Goal: Communication & Community: Answer question/provide support

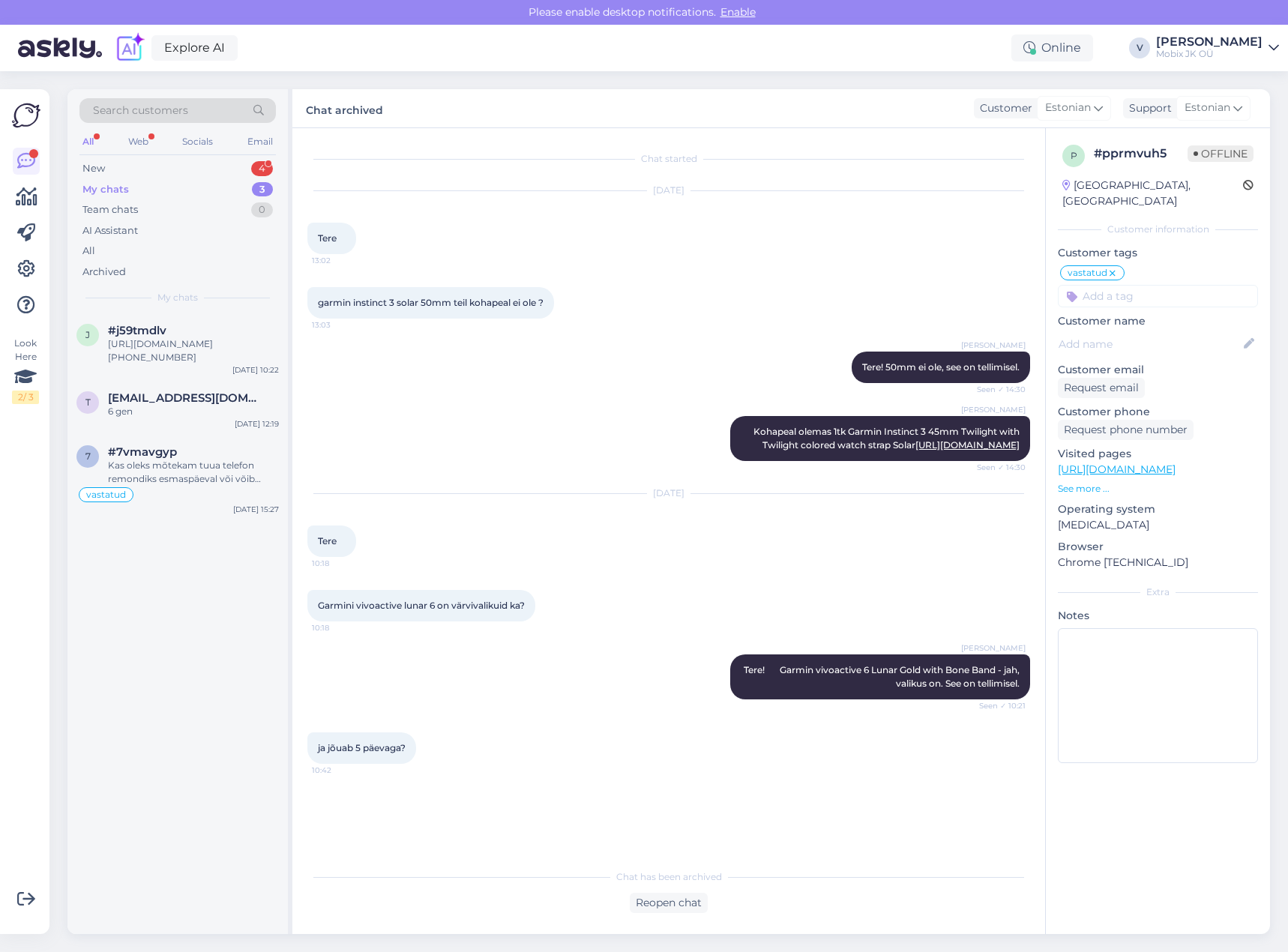
drag, startPoint x: 244, startPoint y: 163, endPoint x: 279, endPoint y: 199, distance: 50.2
click at [244, 163] on div "New 4" at bounding box center [177, 169] width 197 height 21
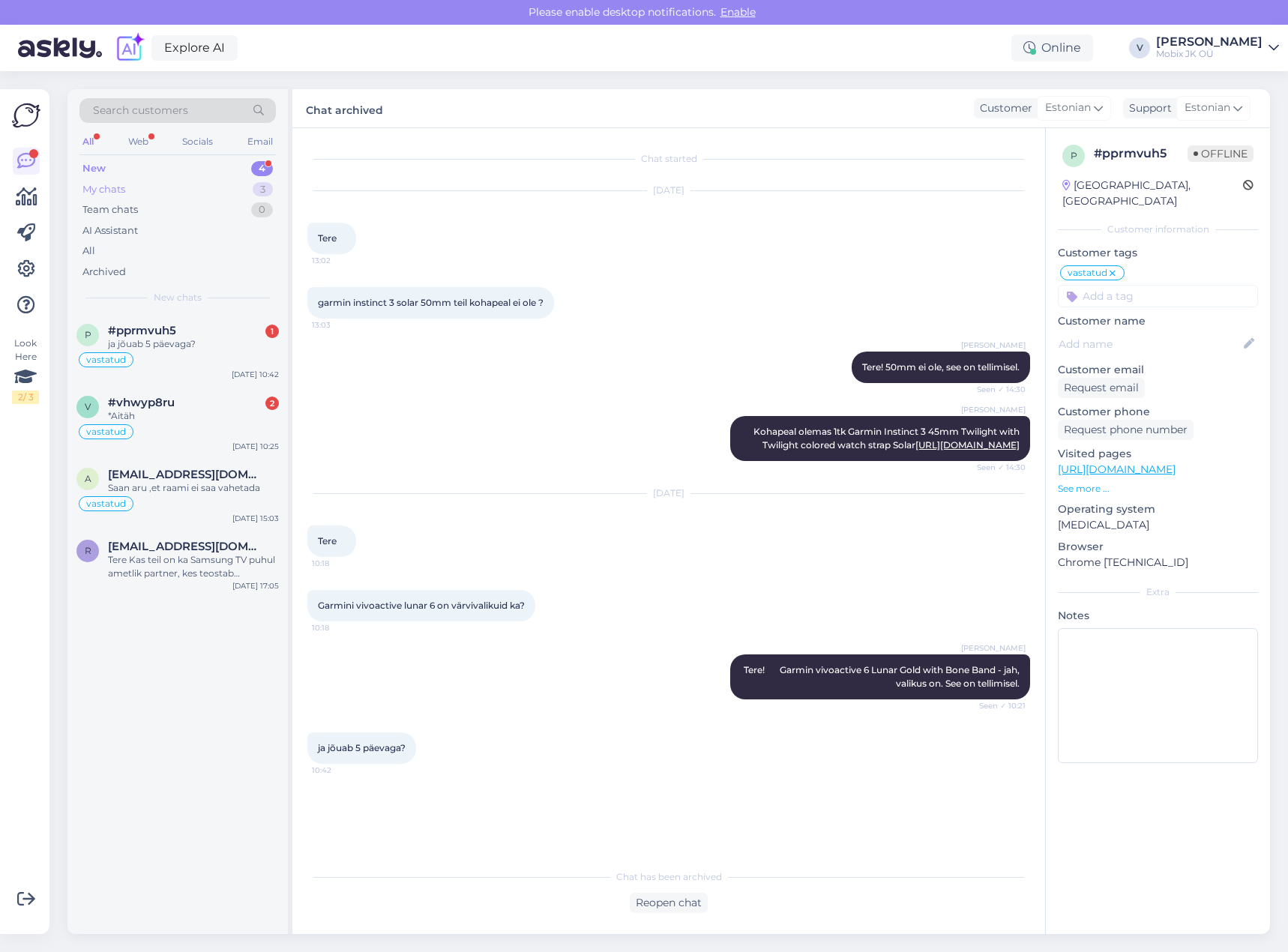
click at [262, 186] on div "3" at bounding box center [263, 190] width 20 height 15
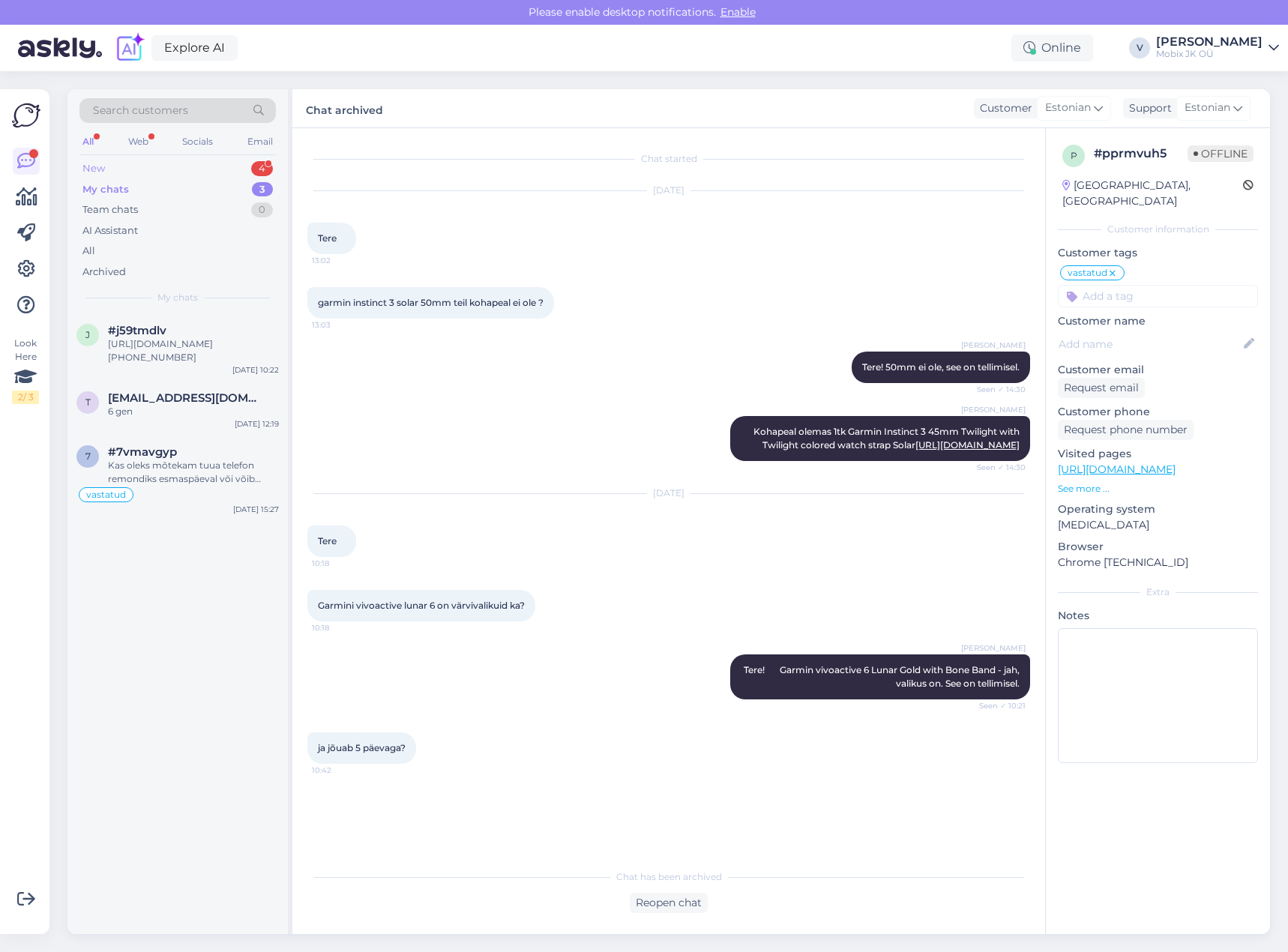
click at [256, 163] on div "4" at bounding box center [262, 169] width 22 height 15
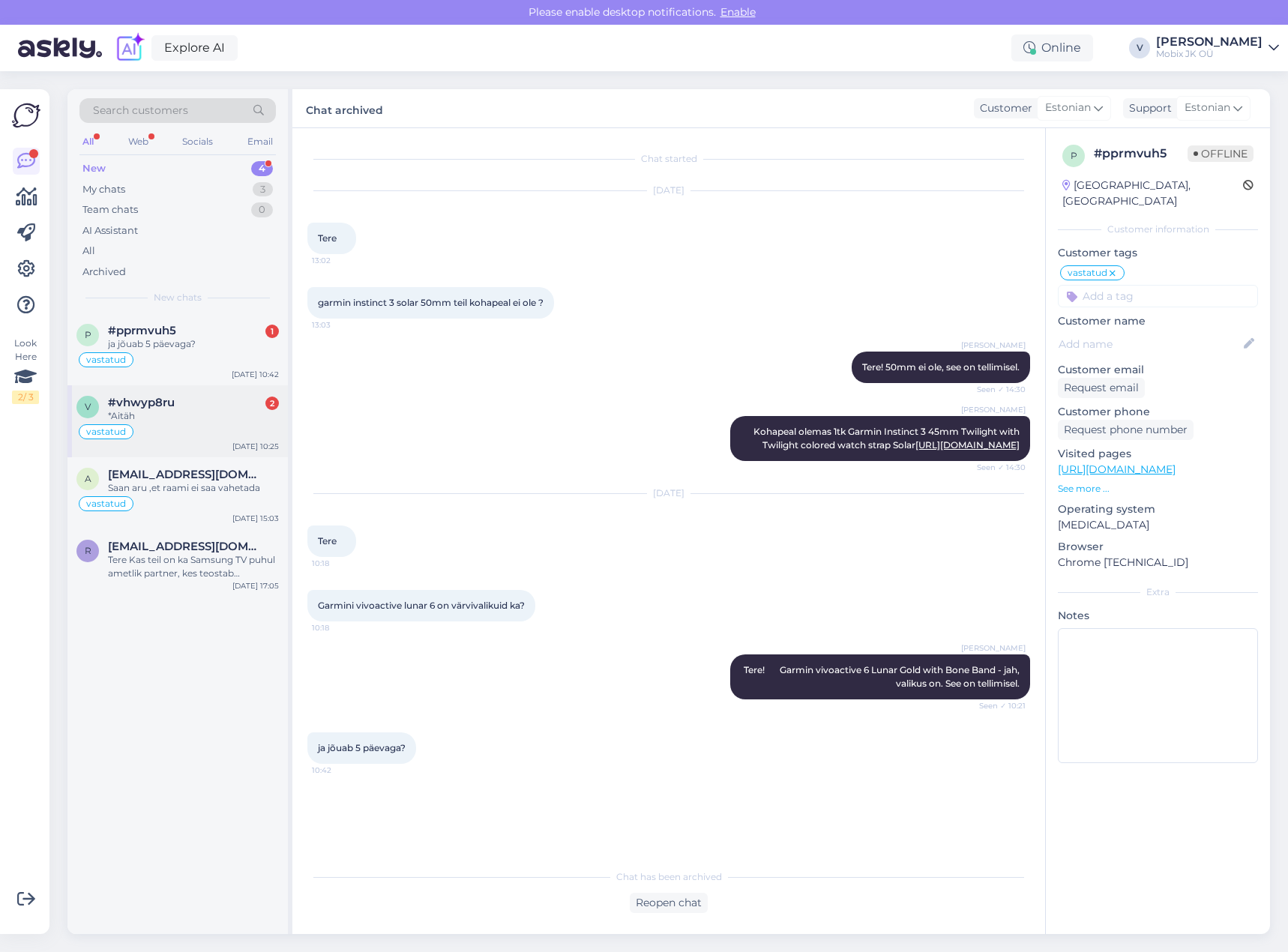
click at [219, 403] on div "#vhwyp8ru 2" at bounding box center [193, 403] width 171 height 14
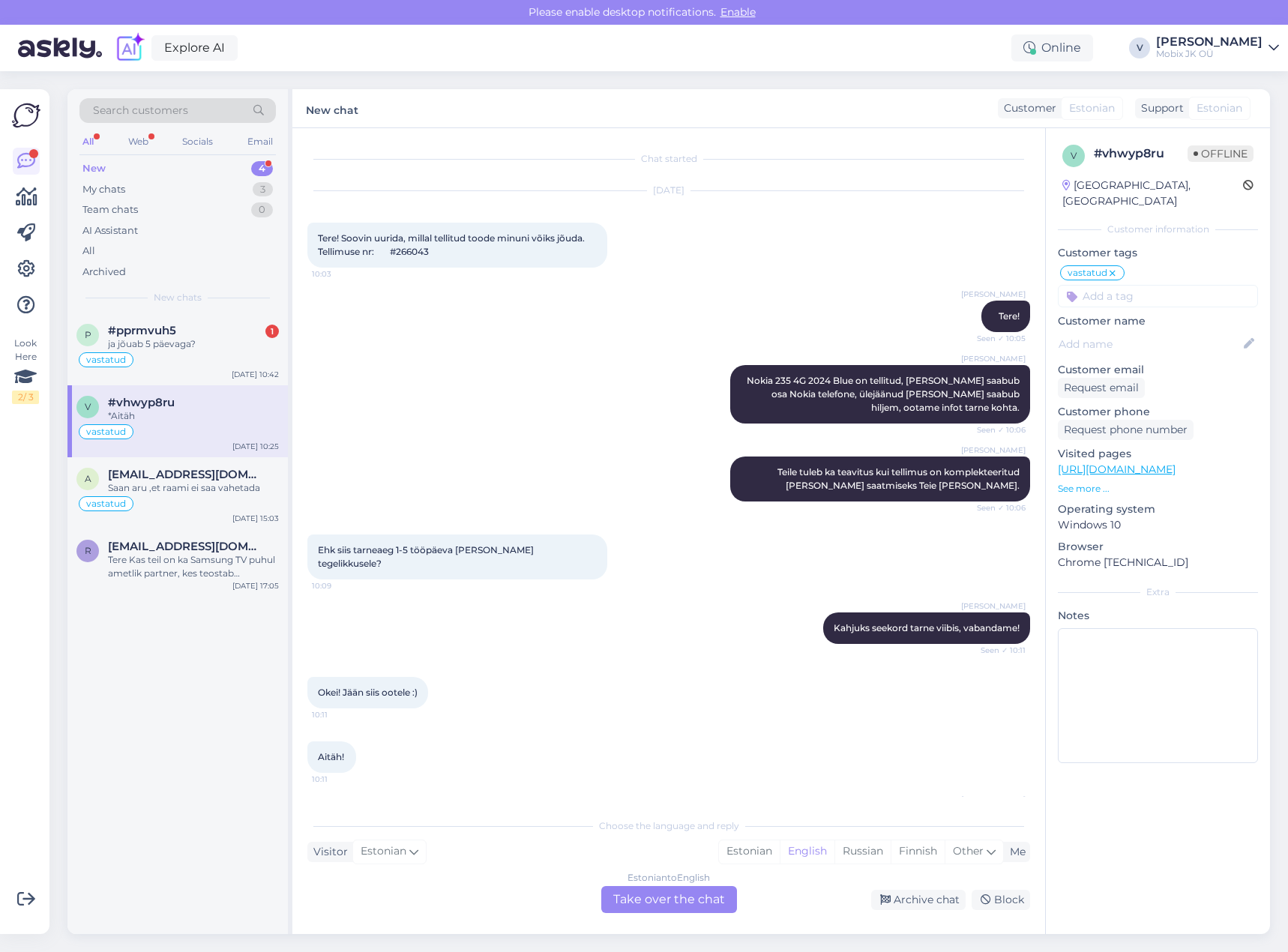
scroll to position [703, 0]
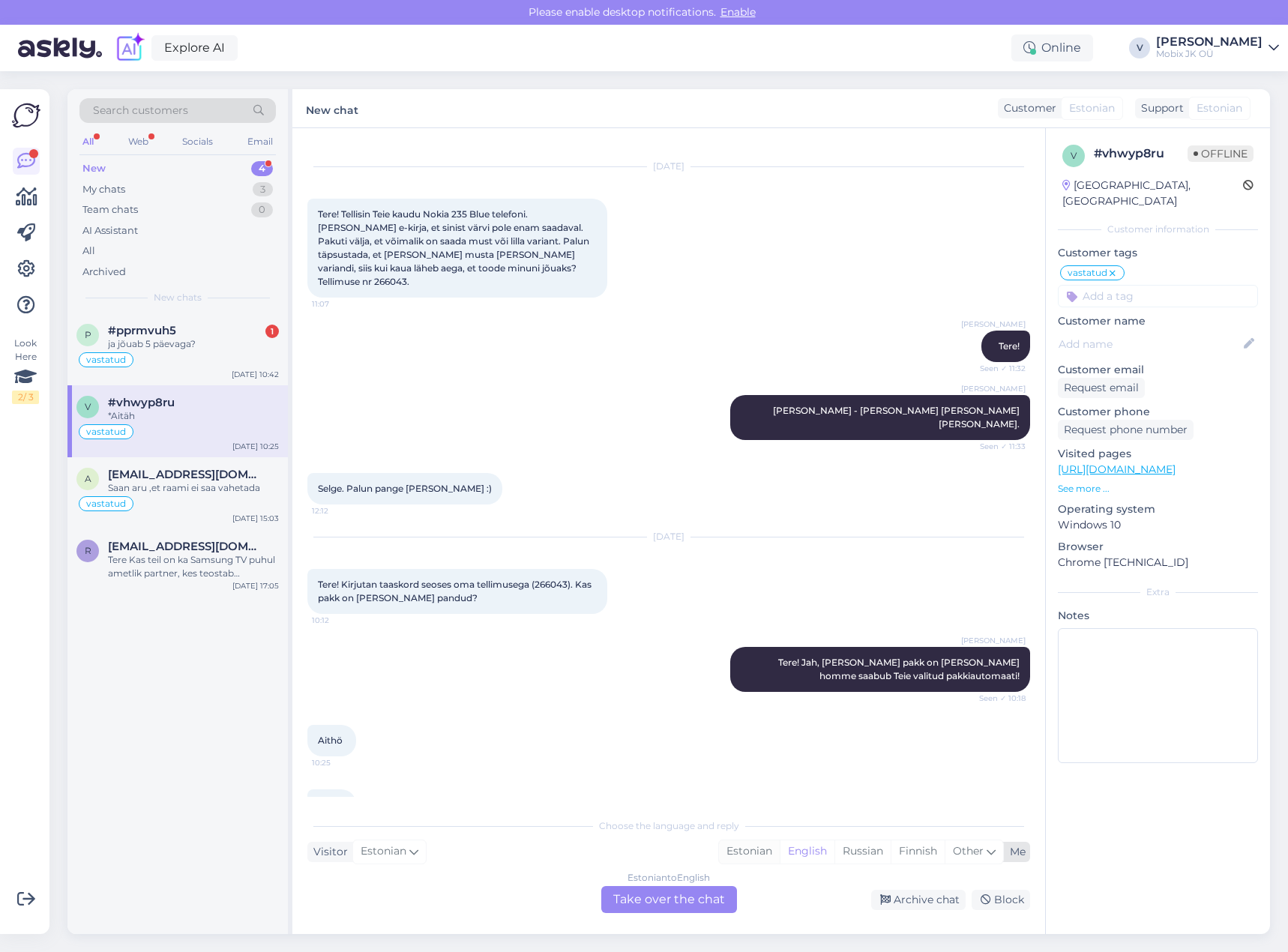
click at [745, 853] on div "Estonian" at bounding box center [749, 852] width 60 height 22
drag, startPoint x: 713, startPoint y: 900, endPoint x: 713, endPoint y: 877, distance: 23.0
click at [713, 892] on div "Estonian to Estonian Take over the chat" at bounding box center [669, 900] width 135 height 27
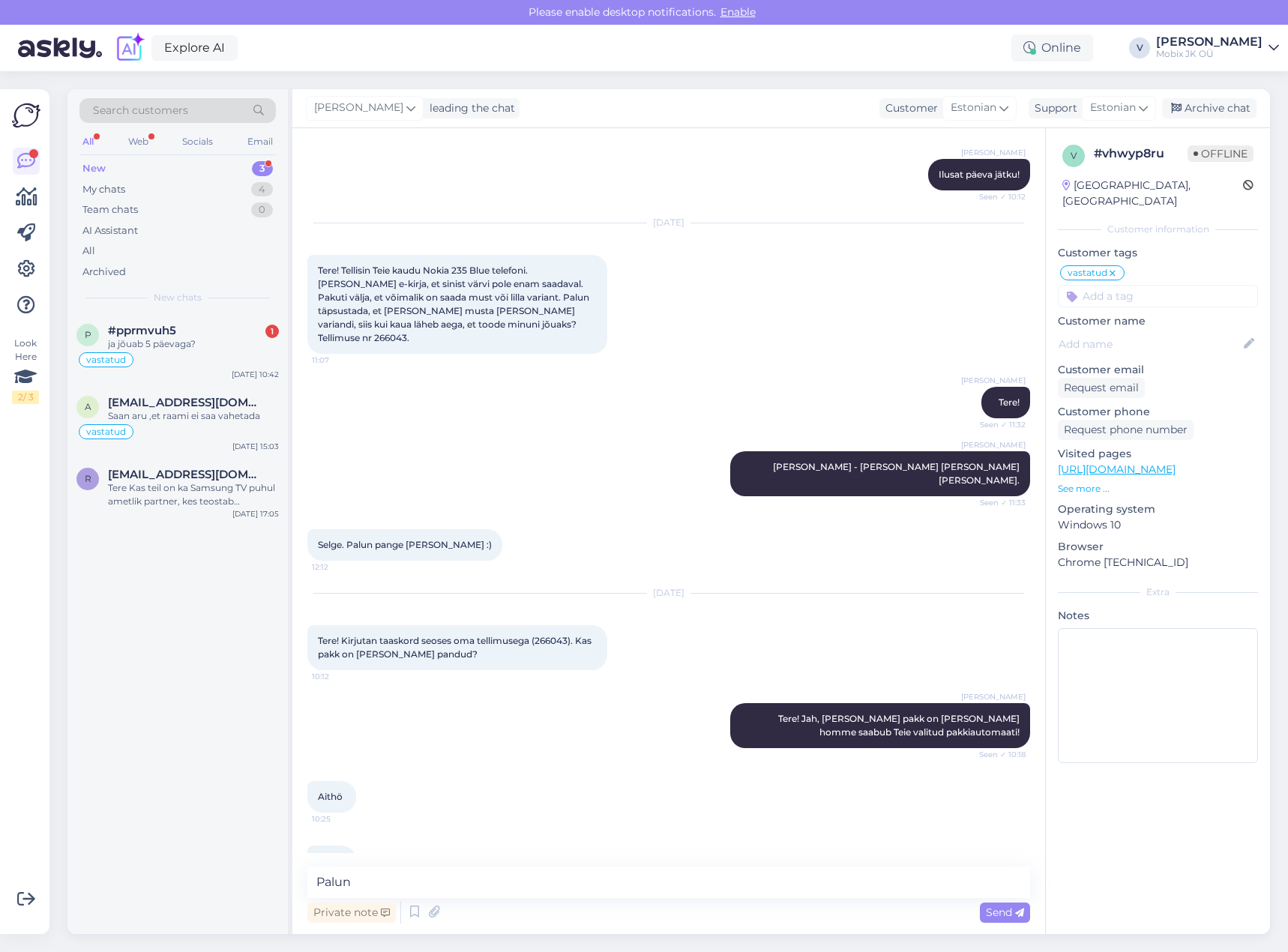
type textarea "Palun!"
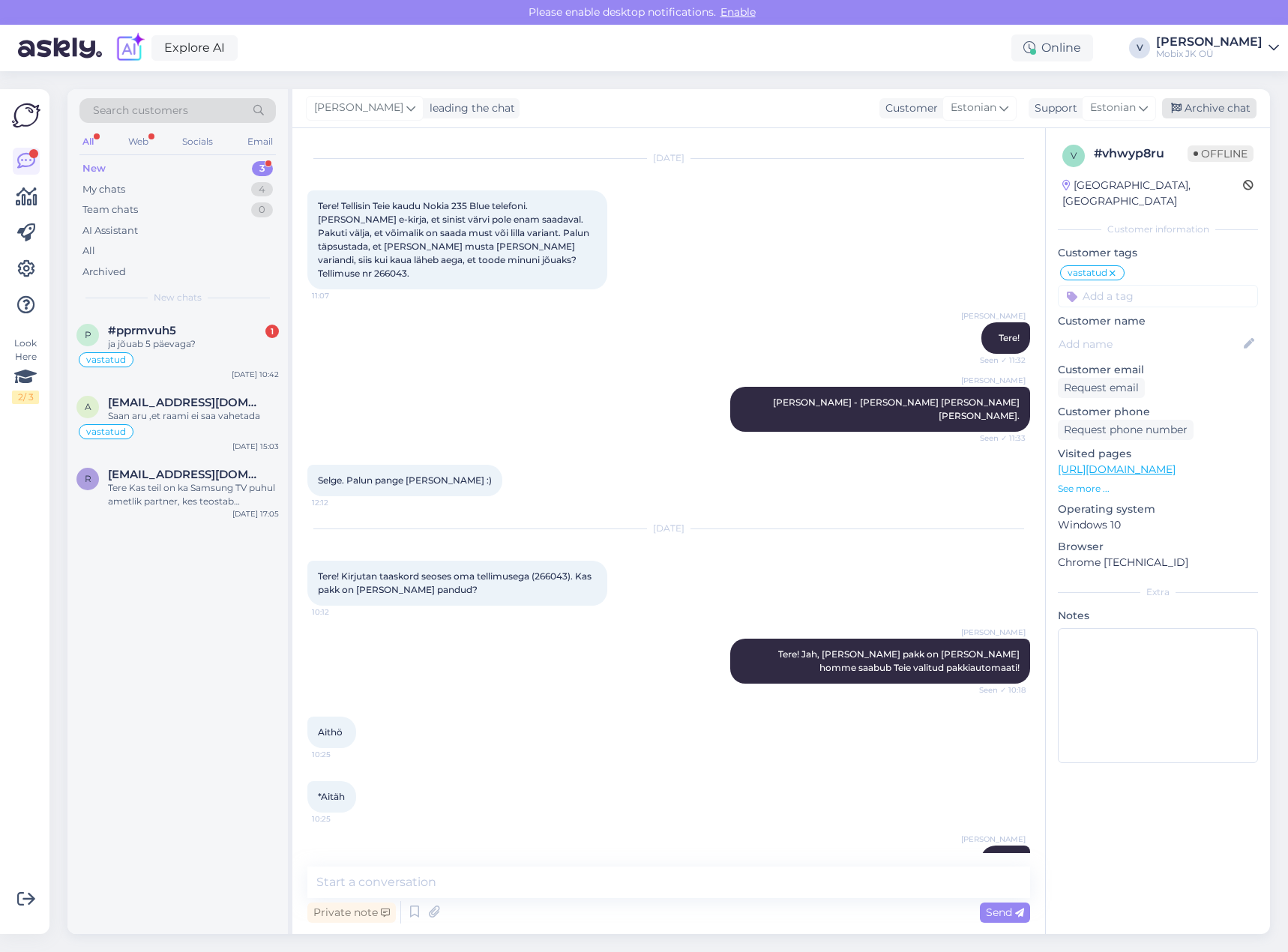
click at [1197, 115] on div "Archive chat" at bounding box center [1210, 108] width 95 height 20
click at [232, 356] on div "vastatud" at bounding box center [178, 359] width 203 height 18
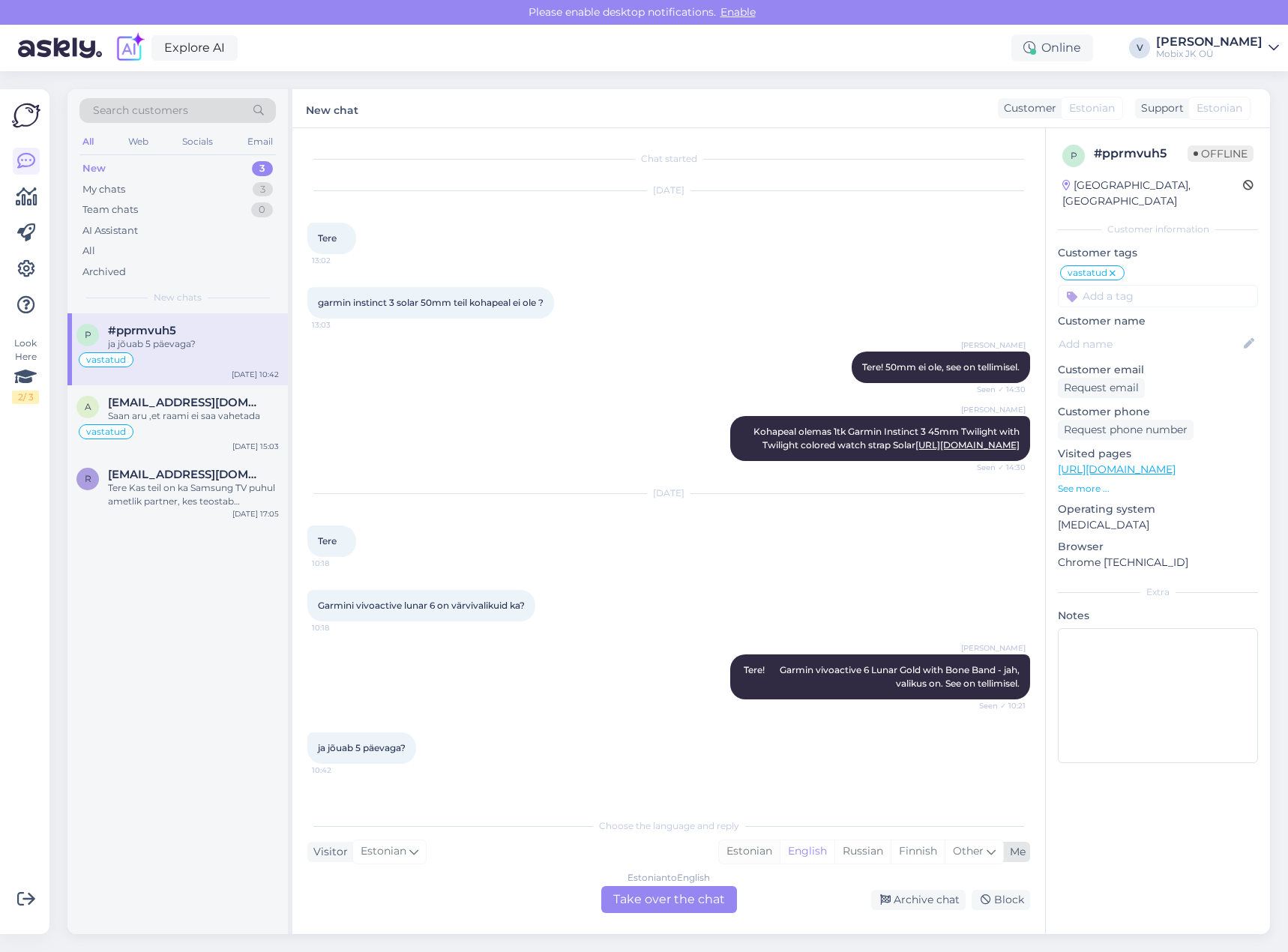
click at [730, 854] on div "Estonian" at bounding box center [749, 852] width 60 height 22
click at [704, 897] on div "Estonian to Estonian Take over the chat" at bounding box center [669, 900] width 135 height 27
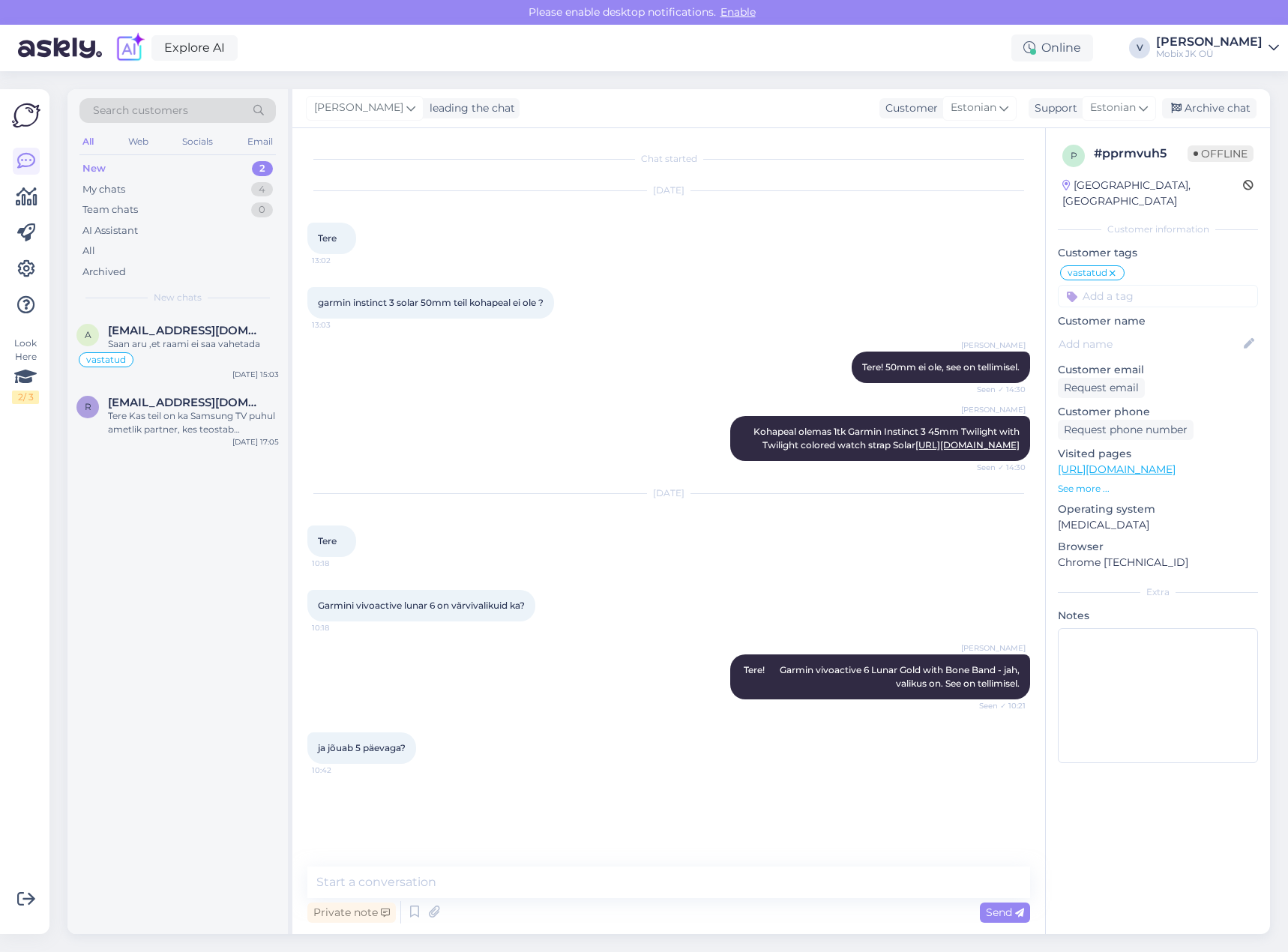
click at [707, 892] on textarea at bounding box center [669, 882] width 723 height 32
type textarea "Jah, tarne meie lattu on ca 5 päeva."
click at [1211, 108] on div "Archive chat" at bounding box center [1210, 108] width 95 height 20
